Goal: Information Seeking & Learning: Learn about a topic

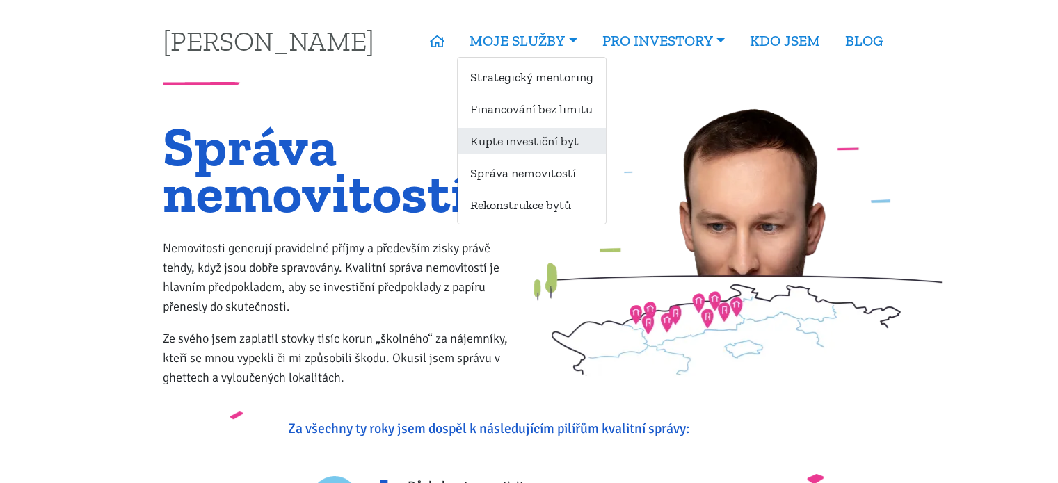
click at [549, 145] on link "Kupte investiční byt" at bounding box center [532, 141] width 148 height 26
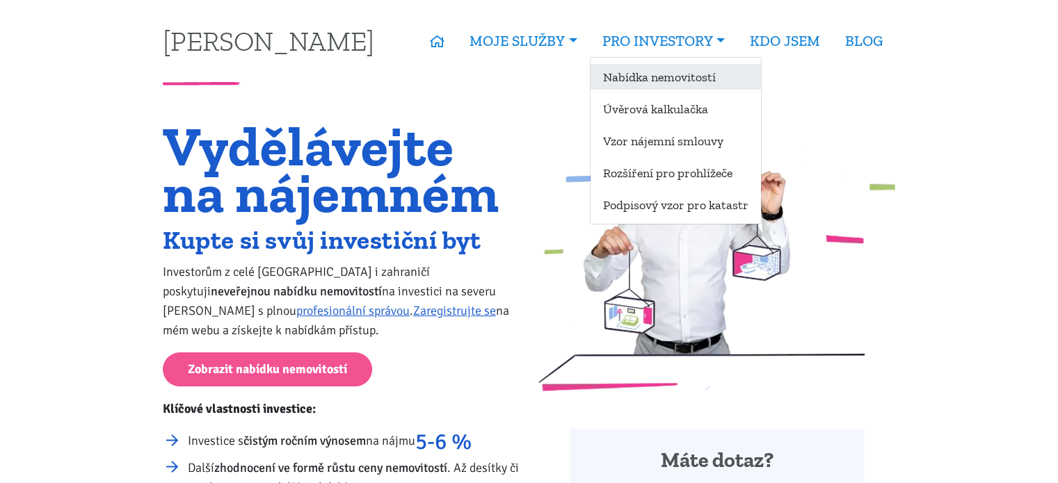
click at [671, 74] on link "Nabídka nemovitostí" at bounding box center [675, 77] width 170 height 26
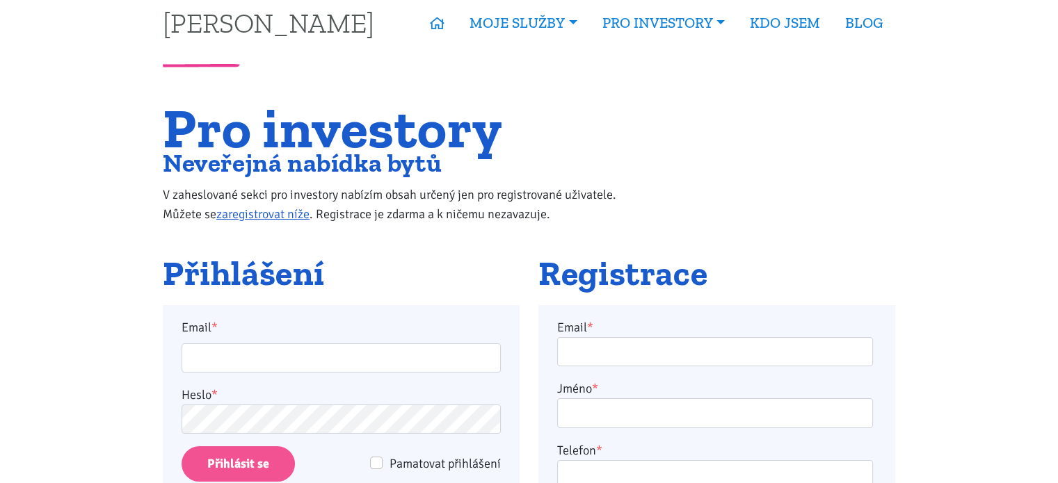
scroll to position [70, 0]
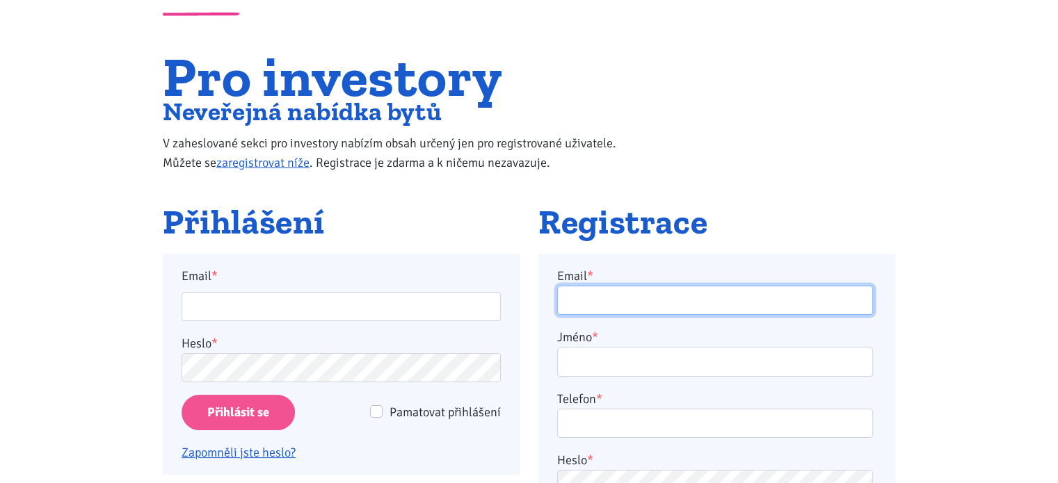
type input "kamil.vandas@seznam.cz"
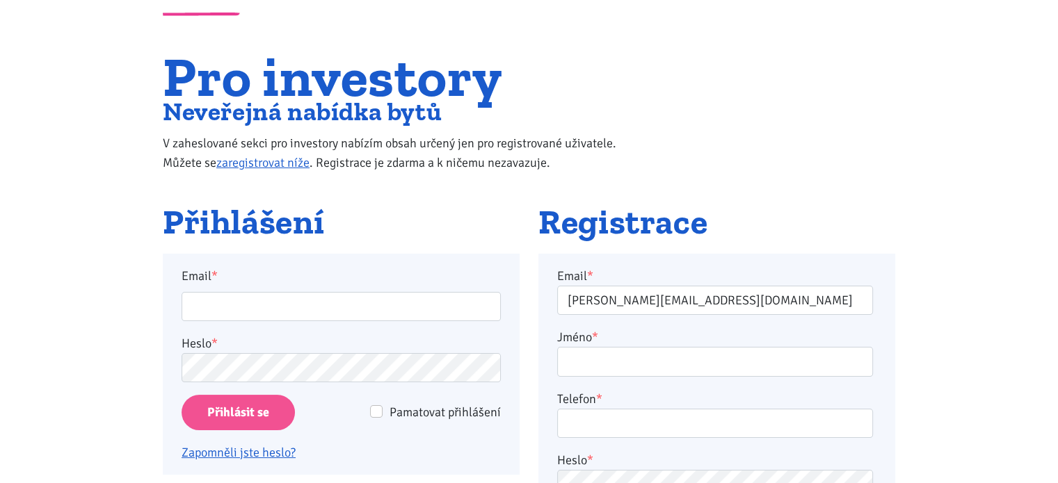
type input "kamil.vandas@seznam.cz"
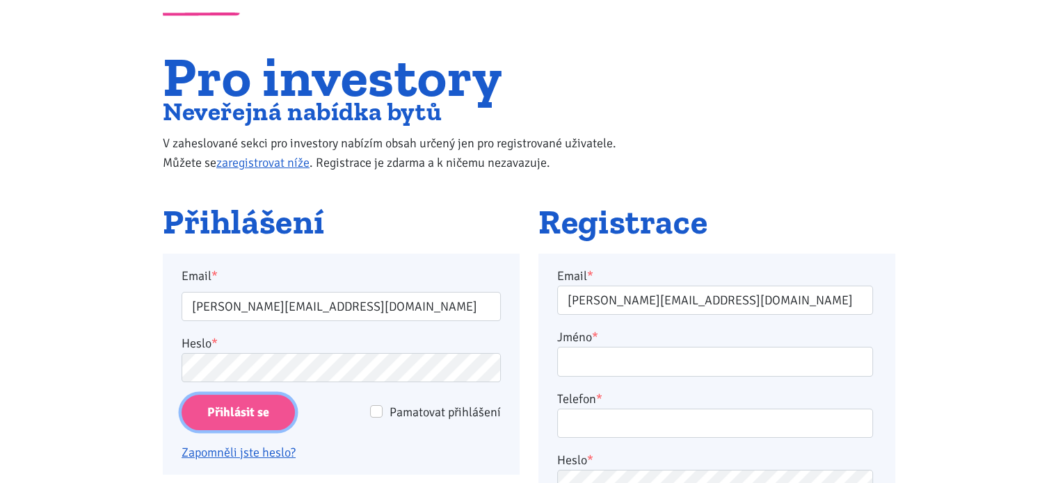
click at [243, 408] on input "Přihlásit se" at bounding box center [238, 412] width 113 height 35
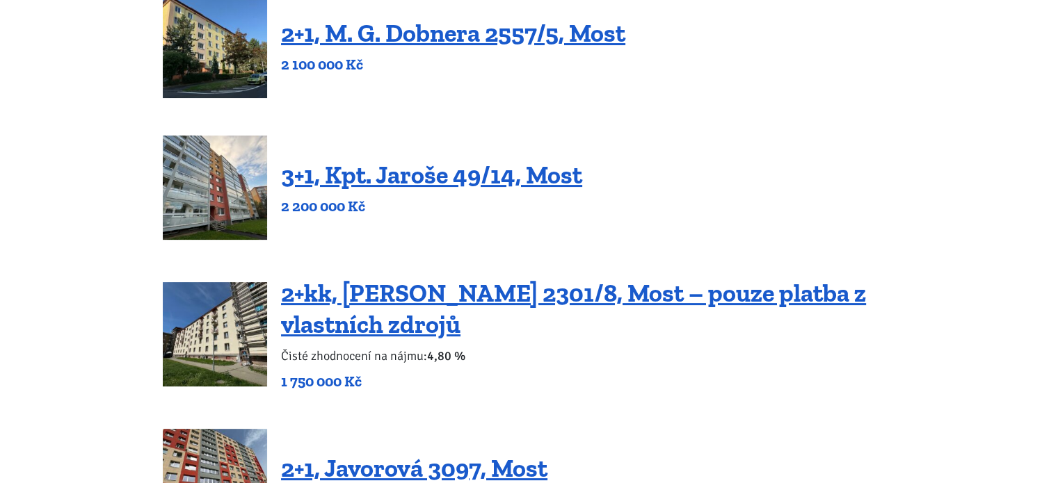
scroll to position [348, 0]
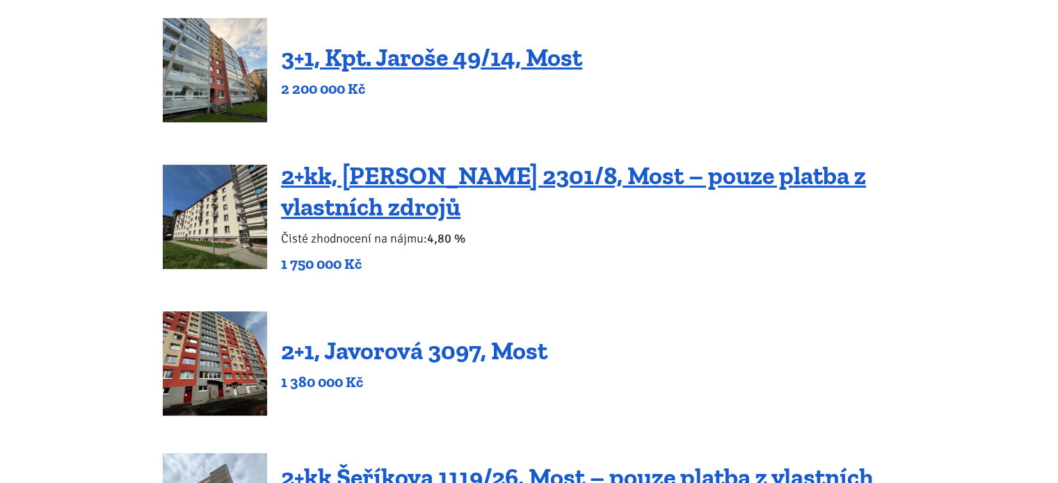
click at [469, 353] on link "2+1, Javorová 3097, Most" at bounding box center [414, 351] width 266 height 30
